Goal: Book appointment/travel/reservation

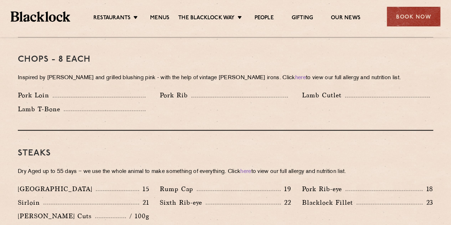
scroll to position [392, 0]
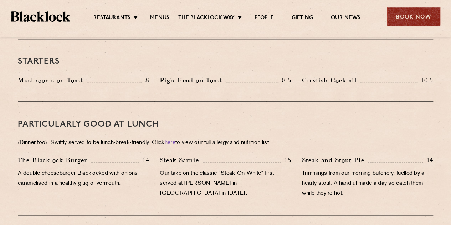
click at [402, 17] on div "Book Now" at bounding box center [413, 17] width 53 height 20
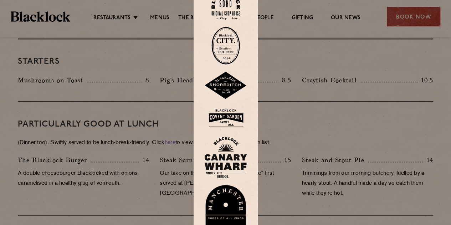
click at [230, 82] on img at bounding box center [225, 86] width 43 height 28
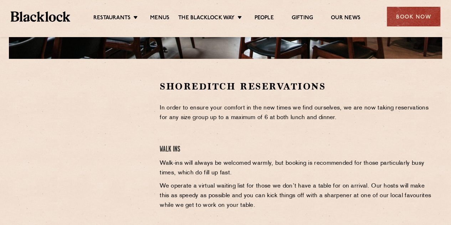
scroll to position [214, 0]
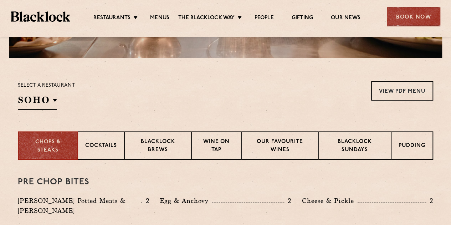
scroll to position [214, 0]
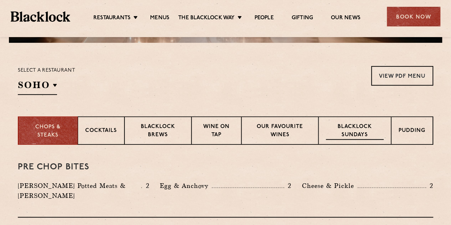
click at [373, 133] on p "Blacklock Sundays" at bounding box center [355, 131] width 58 height 17
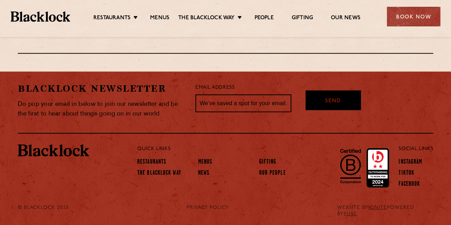
scroll to position [885, 0]
